Goal: Task Accomplishment & Management: Use online tool/utility

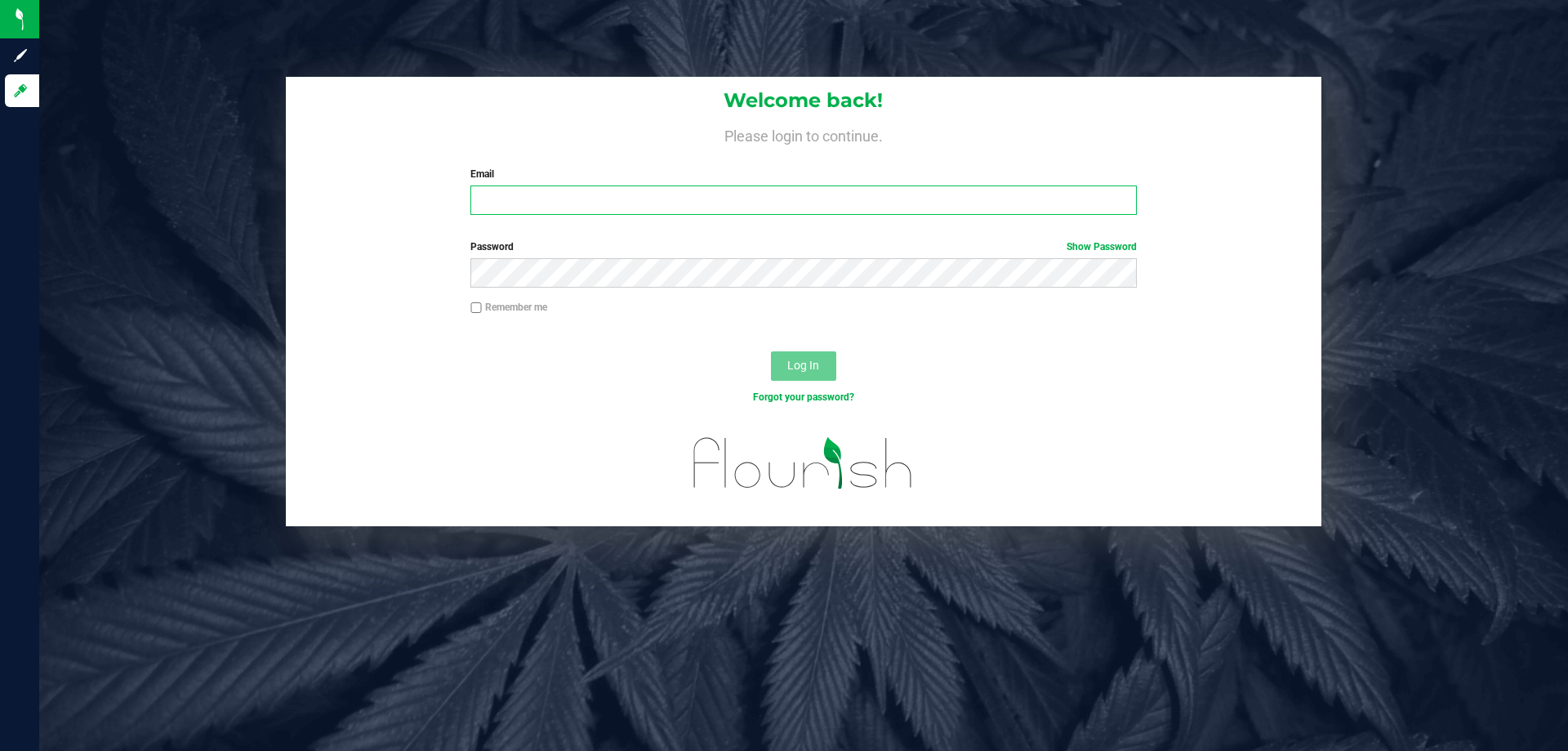
click at [721, 210] on input "Email" at bounding box center [804, 200] width 666 height 29
type input "[EMAIL_ADDRESS][DOMAIN_NAME]"
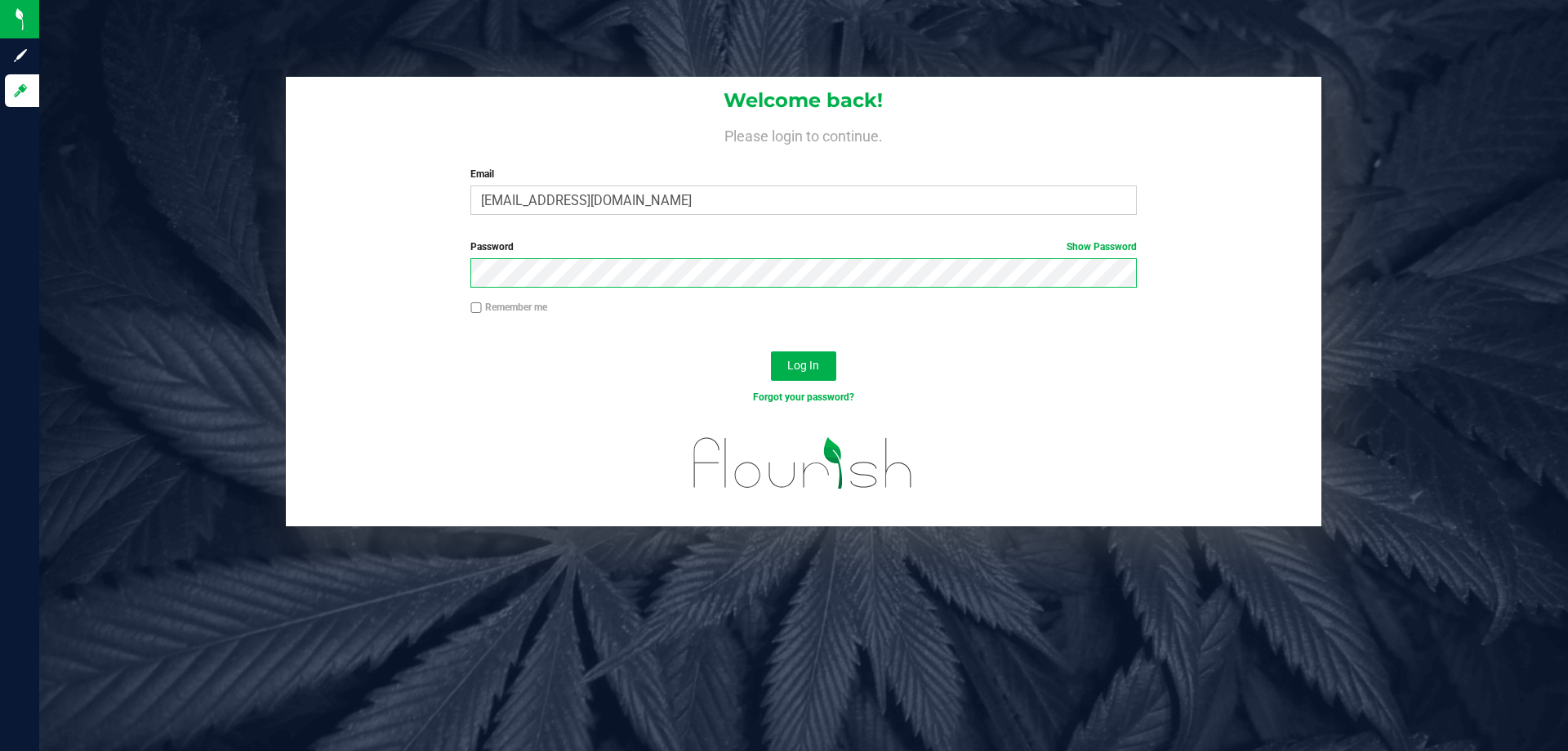
click at [771, 351] on button "Log In" at bounding box center [804, 365] width 65 height 29
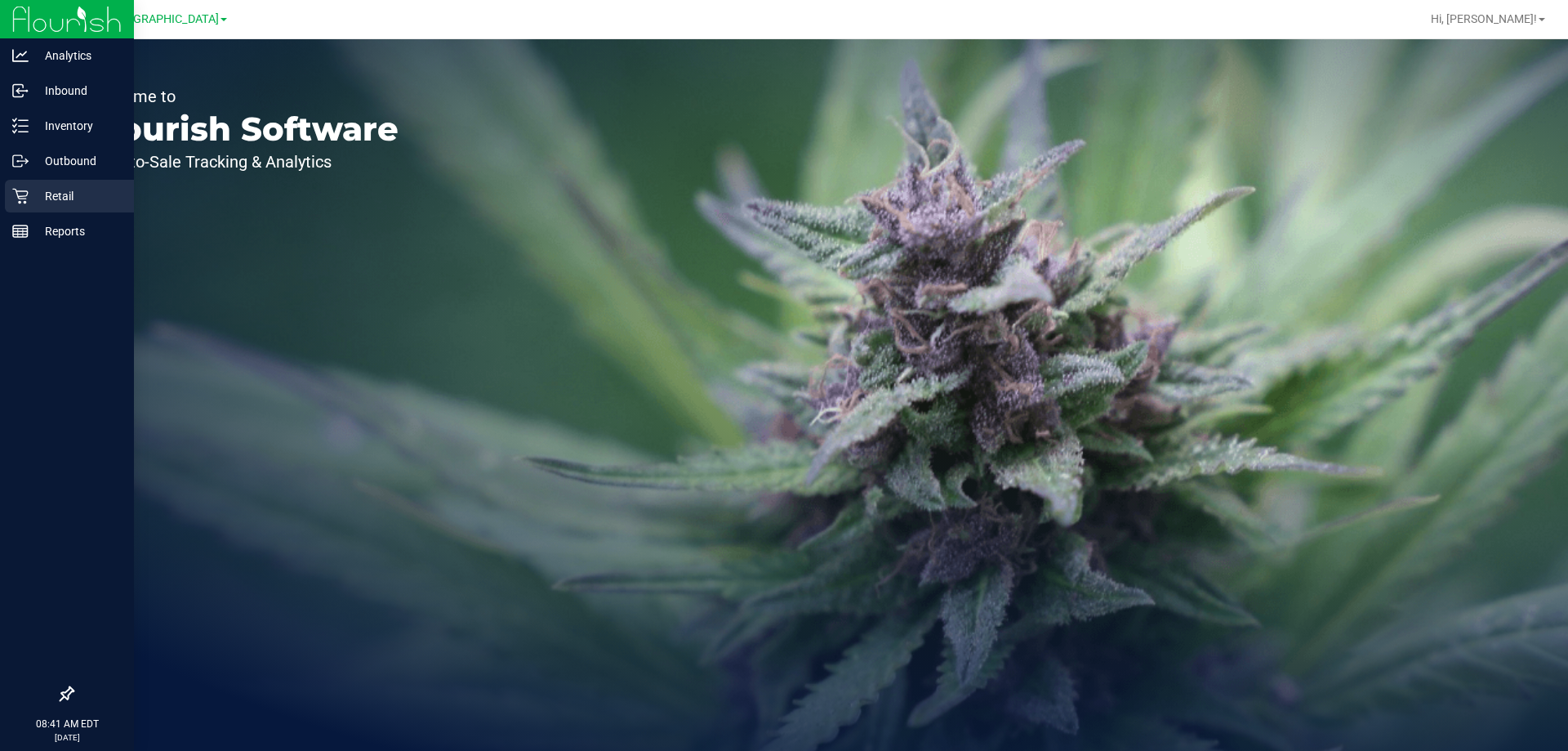
click at [30, 187] on p "Retail" at bounding box center [78, 196] width 98 height 20
